Goal: Navigation & Orientation: Find specific page/section

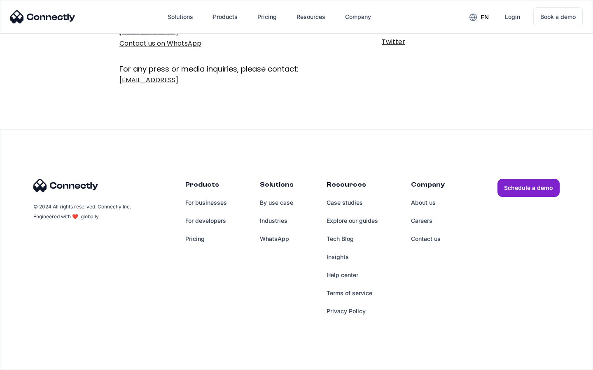
scroll to position [135, 0]
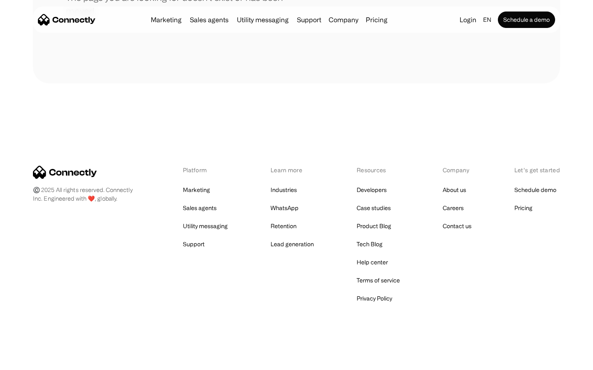
scroll to position [150, 0]
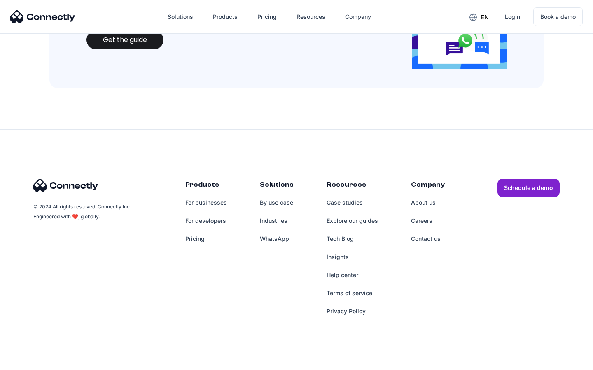
scroll to position [895, 0]
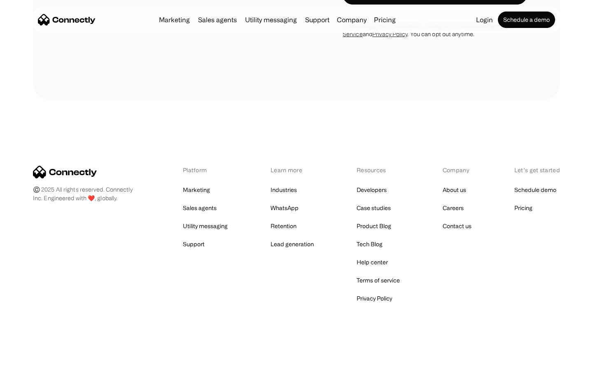
scroll to position [1392, 0]
